Goal: Transaction & Acquisition: Purchase product/service

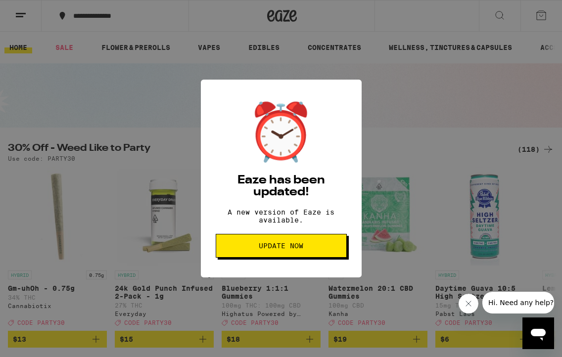
click at [284, 249] on span "Update Now" at bounding box center [281, 245] width 45 height 7
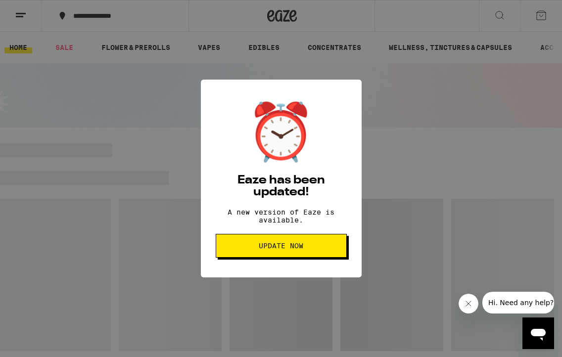
click at [286, 249] on span "Update Now" at bounding box center [281, 245] width 45 height 7
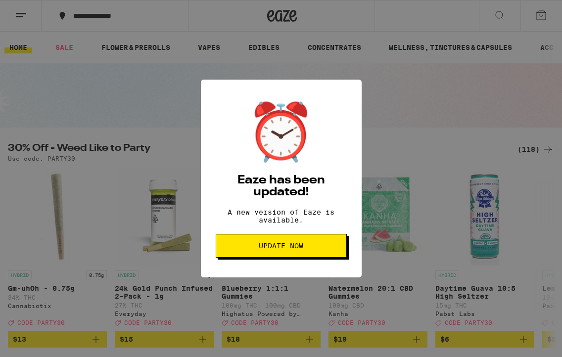
click at [123, 58] on div "⏰ Eaze has been updated! A new version of Eaze is available. Update Now" at bounding box center [281, 178] width 562 height 357
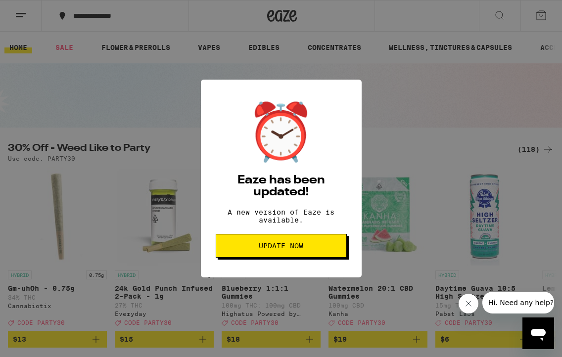
click at [211, 124] on div "⏰ Eaze has been updated! A new version of Eaze is available. Update Now" at bounding box center [281, 179] width 161 height 198
click at [113, 164] on div "⏰ Eaze has been updated! A new version of Eaze is available. Update Now" at bounding box center [281, 178] width 562 height 357
click at [484, 102] on div "⏰ Eaze has been updated! A new version of Eaze is available. Update Now" at bounding box center [281, 178] width 562 height 357
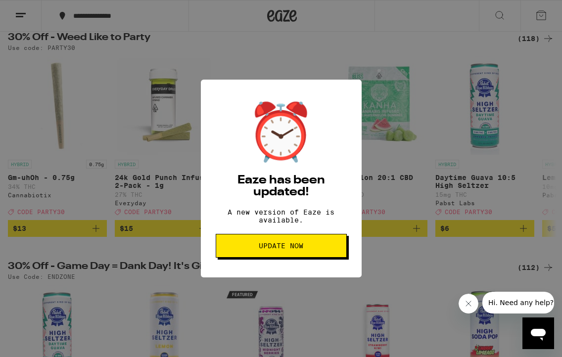
scroll to position [133, 0]
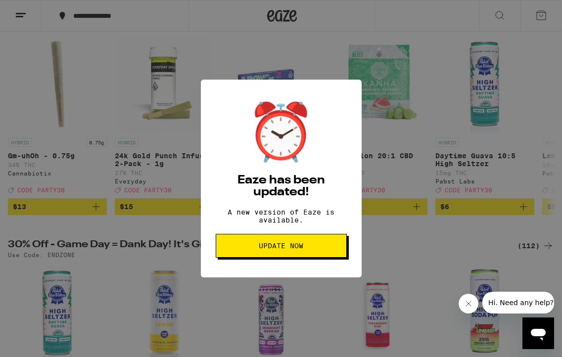
click at [467, 318] on div "⏰ Eaze has been updated! A new version of Eaze is available. Update Now" at bounding box center [281, 178] width 562 height 357
click at [467, 305] on icon "Close message from company" at bounding box center [468, 303] width 5 height 5
click at [318, 249] on span "Update Now" at bounding box center [281, 245] width 114 height 7
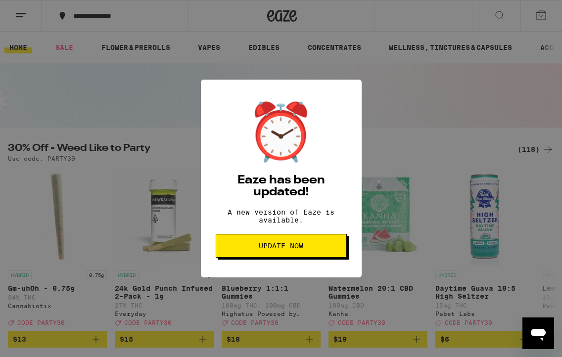
click at [517, 172] on div "⏰ Eaze has been updated! A new version of Eaze is available. Update Now" at bounding box center [281, 178] width 562 height 357
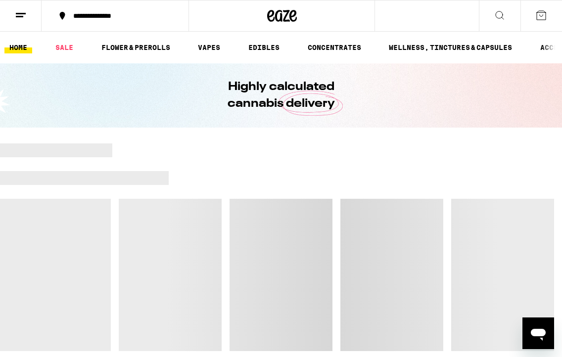
click at [100, 18] on div "**********" at bounding box center [120, 15] width 105 height 7
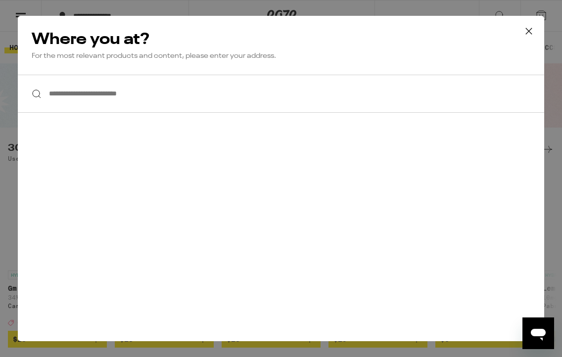
click at [112, 97] on input "**********" at bounding box center [281, 94] width 527 height 38
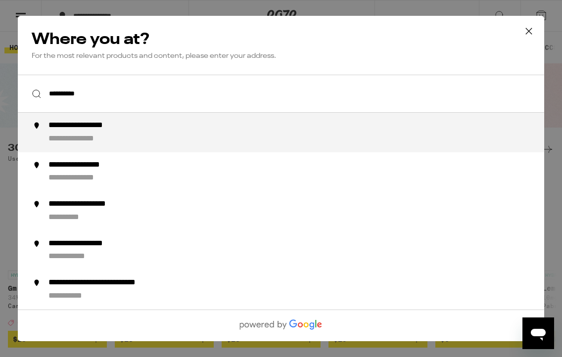
click at [120, 129] on div "**********" at bounding box center [94, 126] width 92 height 10
type input "**********"
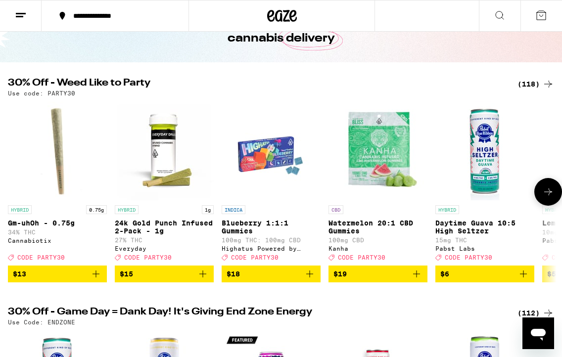
scroll to position [66, 0]
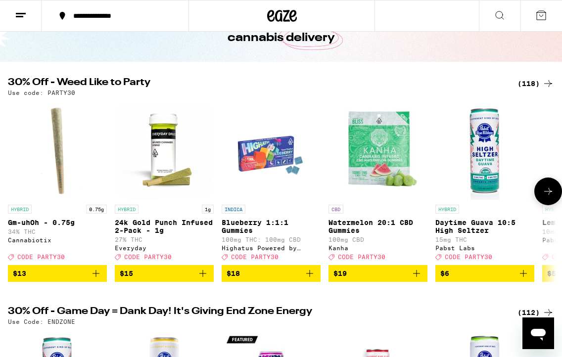
click at [545, 197] on icon at bounding box center [548, 192] width 12 height 12
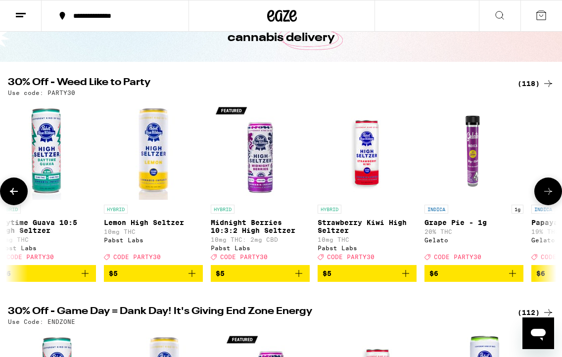
click at [545, 197] on icon at bounding box center [548, 192] width 12 height 12
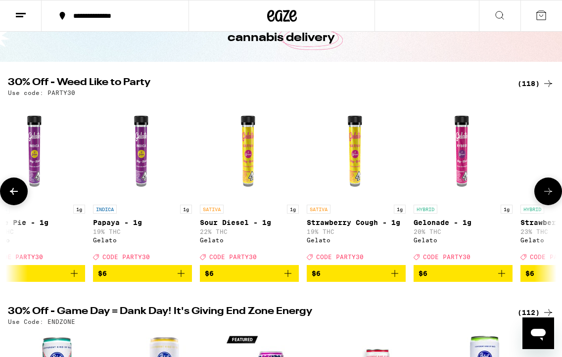
click at [545, 197] on icon at bounding box center [548, 192] width 12 height 12
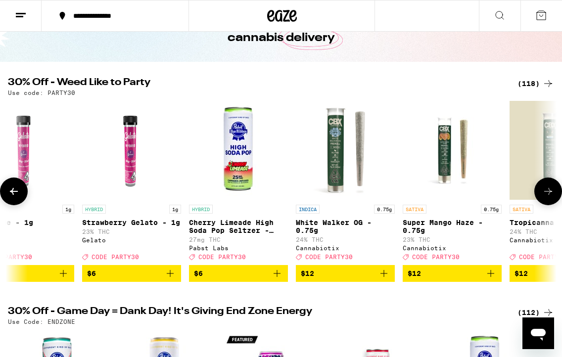
click at [545, 197] on icon at bounding box center [548, 192] width 12 height 12
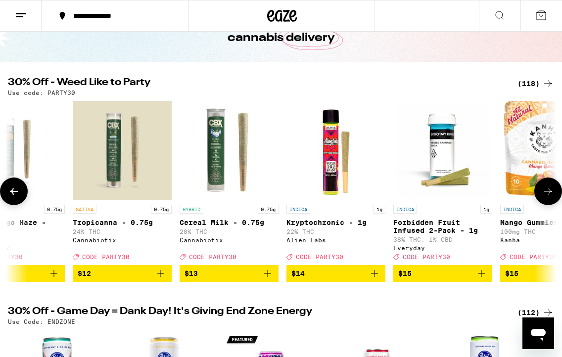
click at [545, 197] on icon at bounding box center [548, 192] width 12 height 12
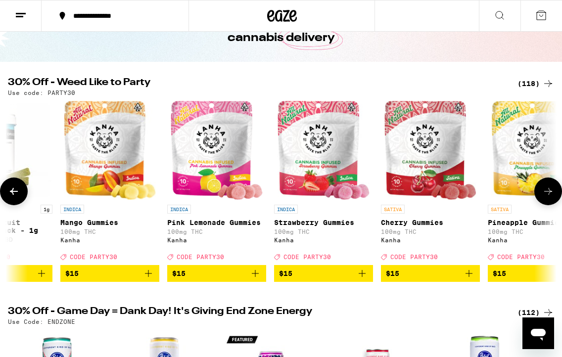
click at [545, 197] on icon at bounding box center [548, 192] width 12 height 12
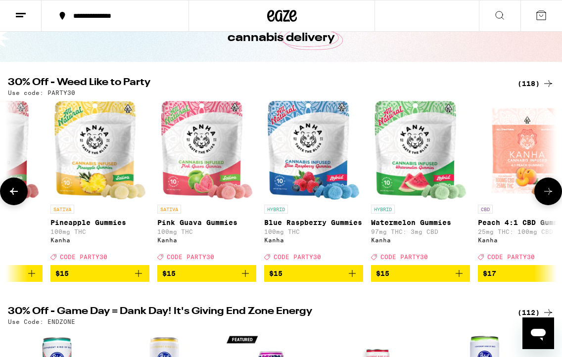
scroll to position [0, 2631]
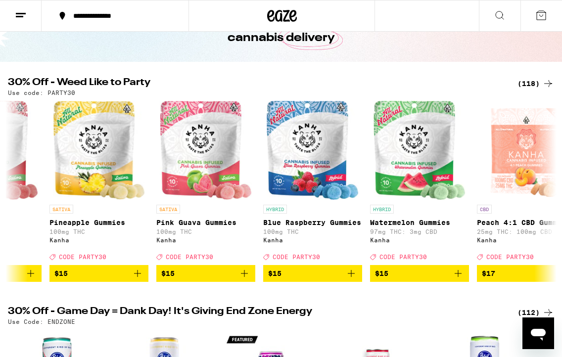
click at [525, 86] on div "(118)" at bounding box center [536, 84] width 37 height 12
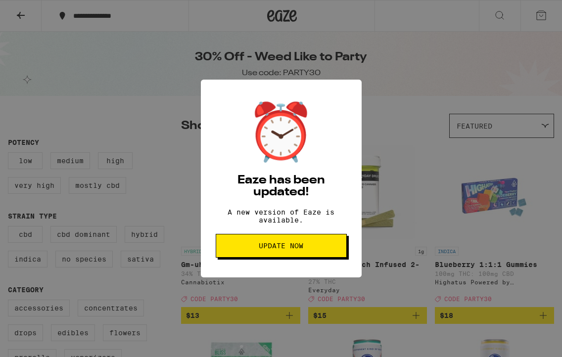
click at [434, 211] on div "⏰ Eaze has been updated! A new version of Eaze is available. Update Now" at bounding box center [281, 178] width 562 height 357
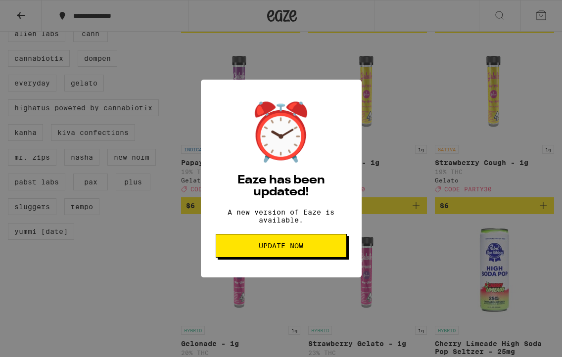
scroll to position [748, 0]
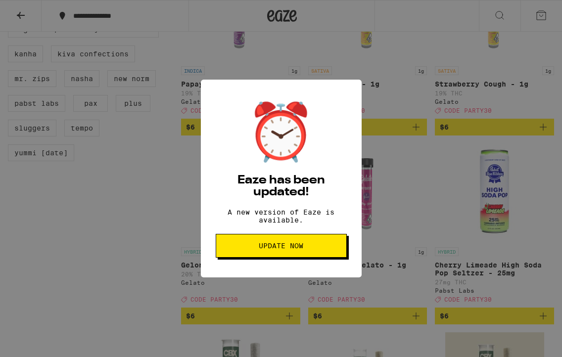
click at [389, 184] on div "⏰ Eaze has been updated! A new version of Eaze is available. Update Now" at bounding box center [281, 178] width 562 height 357
click at [142, 193] on div "⏰ Eaze has been updated! A new version of Eaze is available. Update Now" at bounding box center [281, 178] width 562 height 357
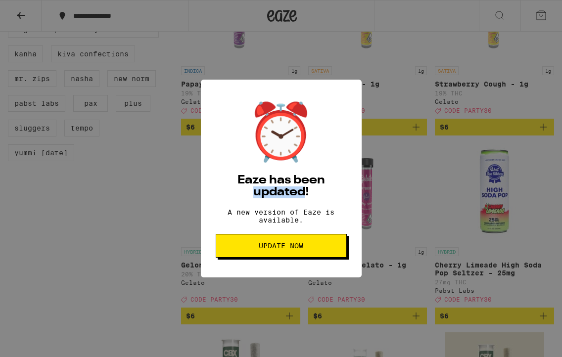
click at [142, 193] on div "⏰ Eaze has been updated! A new version of Eaze is available. Update Now" at bounding box center [281, 178] width 562 height 357
